Goal: Task Accomplishment & Management: Use online tool/utility

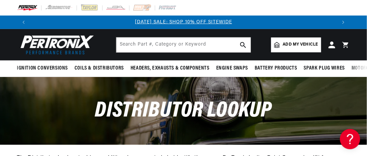
click at [288, 43] on span "Add my vehicle" at bounding box center [300, 45] width 35 height 6
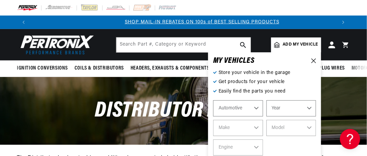
scroll to position [0, 307]
click at [256, 109] on select "Automotive Agricultural Industrial Marine Motorcycle" at bounding box center [238, 108] width 50 height 16
click at [240, 110] on select "Automotive Agricultural Industrial Marine Motorcycle" at bounding box center [238, 108] width 50 height 16
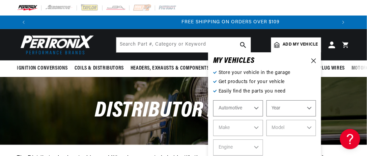
scroll to position [0, 614]
click at [276, 73] on p "Store your vehicle in the garage" at bounding box center [264, 72] width 103 height 7
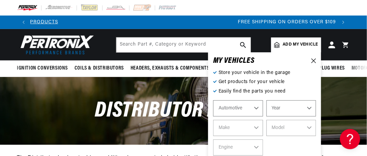
click at [277, 84] on p "Get products for your vehicle" at bounding box center [264, 81] width 103 height 7
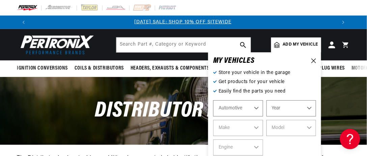
scroll to position [0, 0]
click at [257, 108] on select "Automotive Agricultural Industrial Marine Motorcycle" at bounding box center [238, 108] width 50 height 16
click at [213, 100] on select "Automotive Agricultural Industrial Marine Motorcycle" at bounding box center [238, 108] width 50 height 16
click at [311, 107] on select "Year 2022 2021 2020 2019 2018 2017 2016 2015 2014 2013 2012 2011 2010 2009 2008…" at bounding box center [292, 108] width 50 height 16
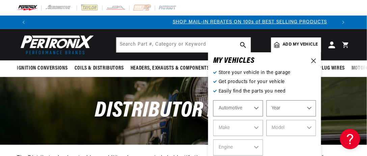
scroll to position [0, 307]
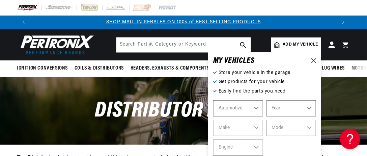
click at [312, 107] on select "Year 2022 2021 2020 2019 2018 2017 2016 2015 2014 2013 2012 2011 2010 2009 2008…" at bounding box center [292, 108] width 50 height 16
click at [311, 107] on select "Year 2022 2021 2020 2019 2018 2017 2016 2015 2014 2013 2012 2011 2010 2009 2008…" at bounding box center [292, 108] width 50 height 16
